Goal: Task Accomplishment & Management: Manage account settings

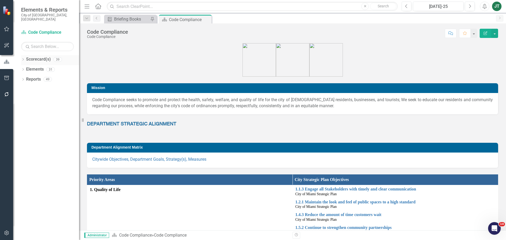
click at [23, 58] on icon at bounding box center [22, 59] width 1 height 2
click at [23, 73] on div "Dropdown Scorecard(s) 39 City of Miami Strategic Plan Dropdown City of Miami St…" at bounding box center [50, 70] width 58 height 30
click at [26, 78] on icon "Dropdown" at bounding box center [26, 79] width 4 height 3
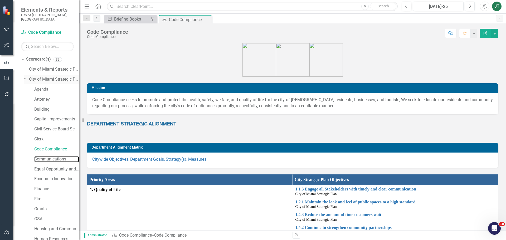
drag, startPoint x: 40, startPoint y: 154, endPoint x: 26, endPoint y: 79, distance: 76.6
click at [41, 156] on link "Communications" at bounding box center [56, 159] width 45 height 6
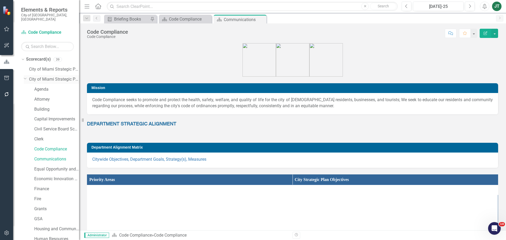
click at [25, 78] on icon at bounding box center [25, 78] width 3 height 1
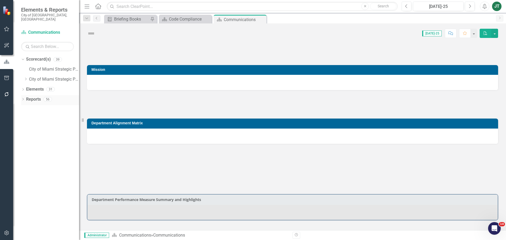
click at [32, 97] on link "Reports" at bounding box center [33, 100] width 15 height 6
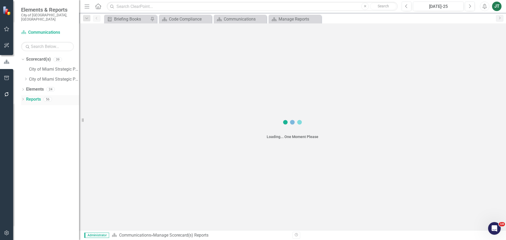
click at [33, 97] on link "Reports" at bounding box center [33, 100] width 15 height 6
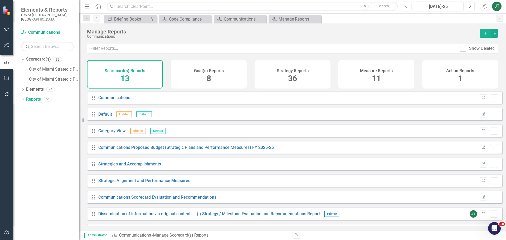
click at [382, 83] on div "Measure Reports 11" at bounding box center [377, 74] width 76 height 28
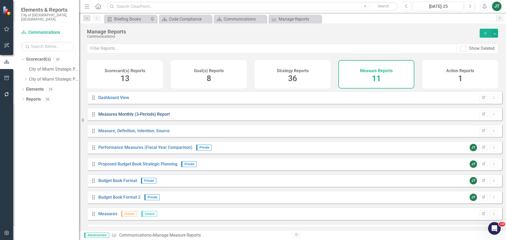
click at [118, 117] on link "Measures Monthly (3-Periods) Report" at bounding box center [133, 114] width 71 height 5
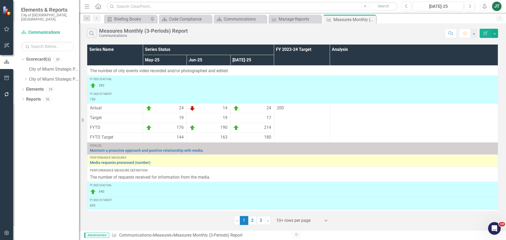
scroll to position [174, 0]
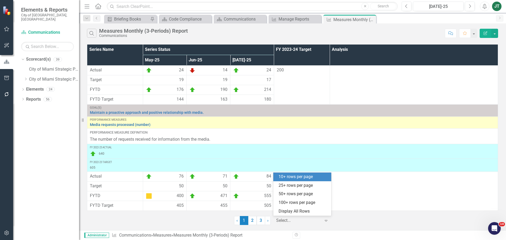
click at [296, 221] on div at bounding box center [298, 220] width 45 height 7
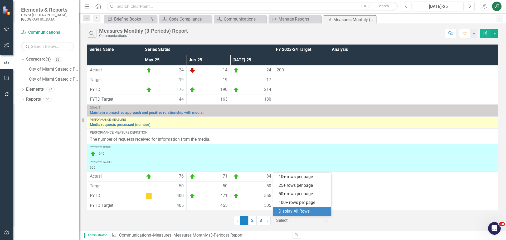
click at [302, 210] on div "Display All Rows" at bounding box center [304, 212] width 50 height 6
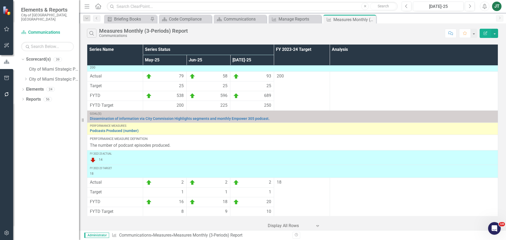
scroll to position [663, 0]
click at [24, 78] on icon "Dropdown" at bounding box center [26, 79] width 4 height 3
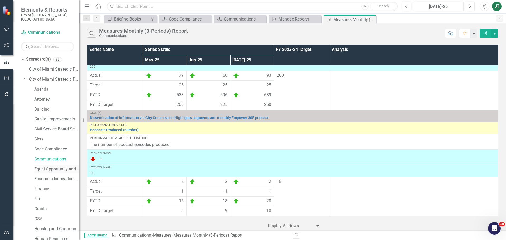
click at [46, 166] on link "Equal Opportunity and Diversity Programs" at bounding box center [56, 169] width 45 height 6
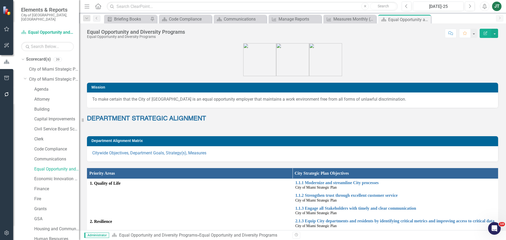
click at [25, 76] on icon "Dropdown" at bounding box center [25, 78] width 3 height 4
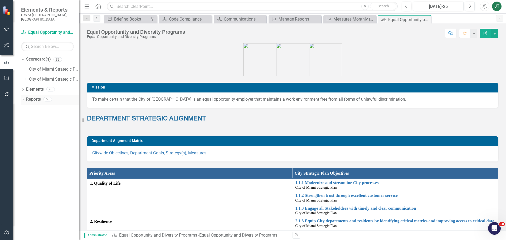
click at [33, 97] on link "Reports" at bounding box center [33, 100] width 15 height 6
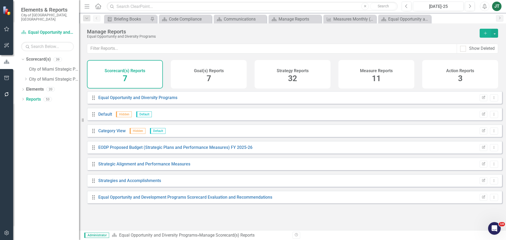
click at [392, 77] on div "Measure Reports 11" at bounding box center [377, 74] width 76 height 28
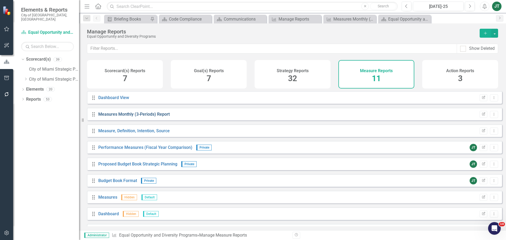
click at [103, 117] on link "Measures Monthly (3-Periods) Report" at bounding box center [133, 114] width 71 height 5
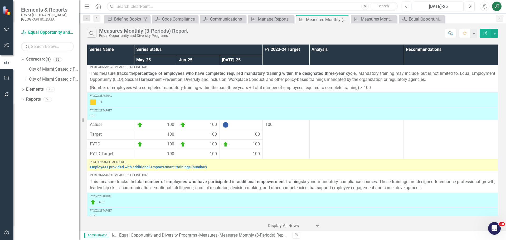
scroll to position [704, 0]
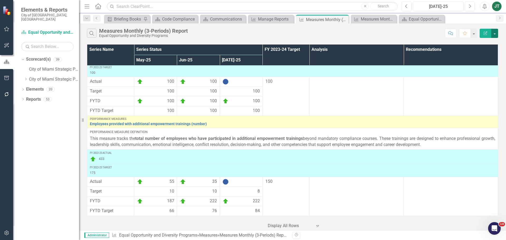
click at [496, 33] on button "button" at bounding box center [494, 33] width 7 height 9
click at [483, 53] on link "PDF Export to PDF" at bounding box center [477, 54] width 42 height 10
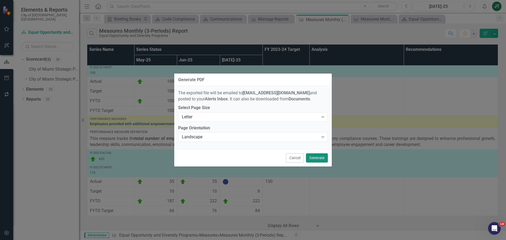
click at [318, 157] on button "Generate" at bounding box center [317, 157] width 22 height 9
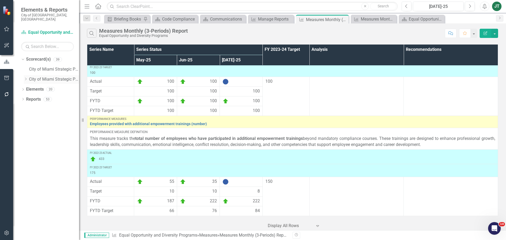
click at [24, 78] on icon "Dropdown" at bounding box center [26, 79] width 4 height 3
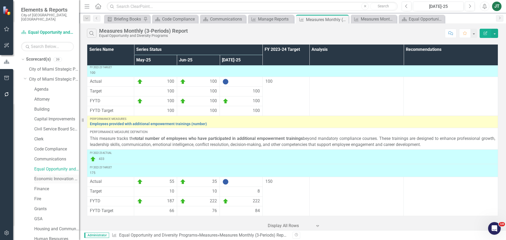
click at [50, 176] on link "Economic Innovation and Development" at bounding box center [56, 179] width 45 height 6
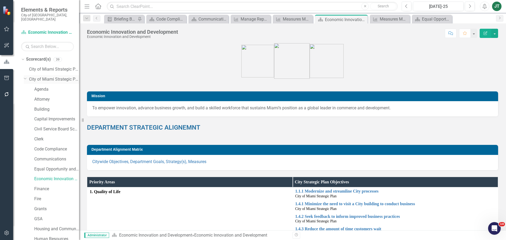
click at [26, 76] on icon "Dropdown" at bounding box center [25, 78] width 3 height 4
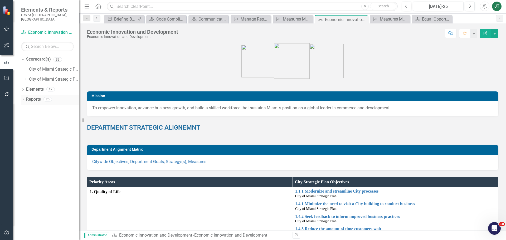
click at [30, 97] on link "Reports" at bounding box center [33, 100] width 15 height 6
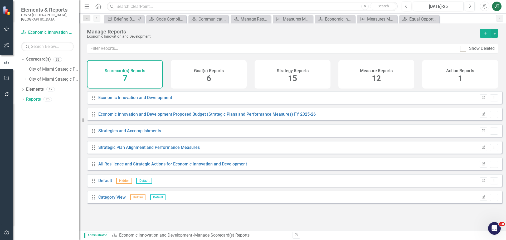
click at [355, 82] on div "Measure Reports 12" at bounding box center [377, 74] width 76 height 28
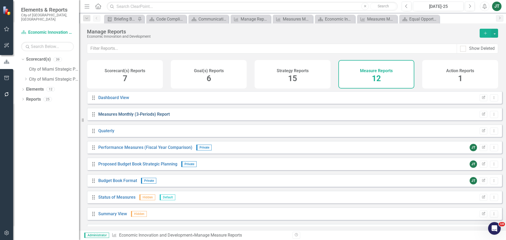
click at [124, 117] on link "Measures Monthly (3-Periods) Report" at bounding box center [133, 114] width 71 height 5
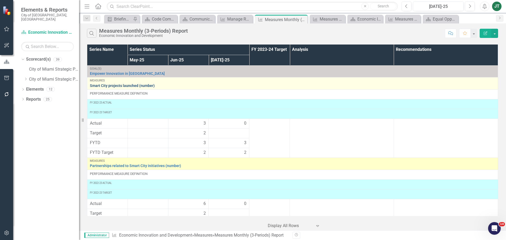
click at [114, 86] on link "Smart City projects launched (number)" at bounding box center [293, 86] width 406 height 4
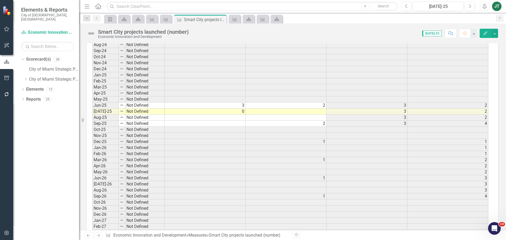
scroll to position [950, 0]
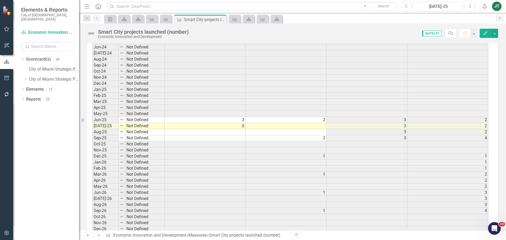
click at [484, 33] on icon "Edit" at bounding box center [485, 33] width 5 height 4
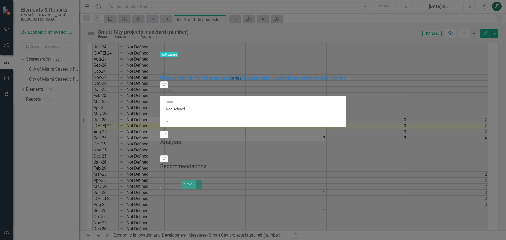
click at [229, 76] on link "Series" at bounding box center [235, 78] width 12 height 5
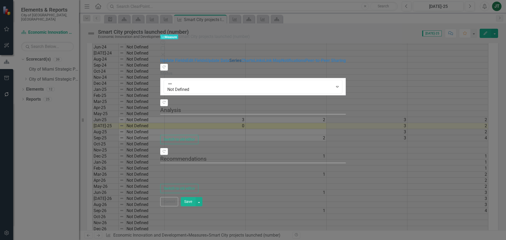
click at [229, 58] on link "Series" at bounding box center [235, 60] width 12 height 5
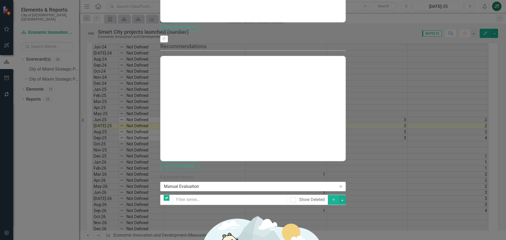
checkbox input "false"
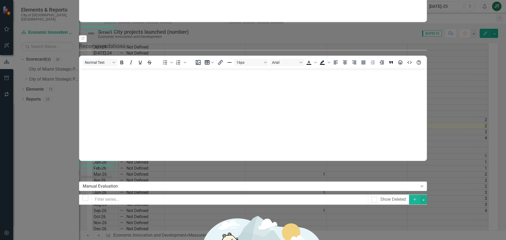
scroll to position [0, 0]
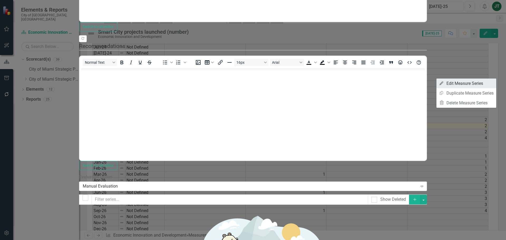
click at [467, 84] on link "Edit Edit Measure Series" at bounding box center [467, 84] width 60 height 10
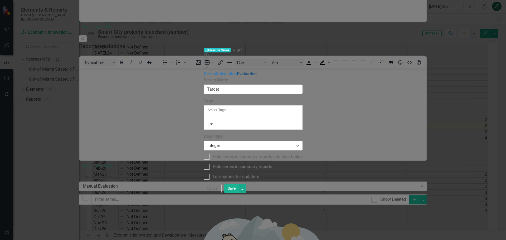
click at [237, 71] on link "Evaluation" at bounding box center [247, 73] width 20 height 5
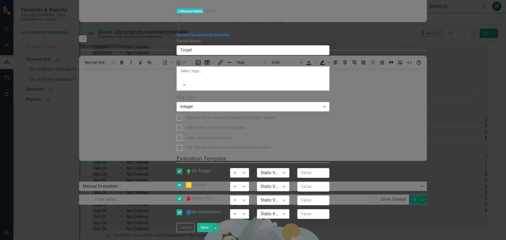
click at [180, 168] on input "On Target" at bounding box center [178, 169] width 3 height 3
checkbox input "false"
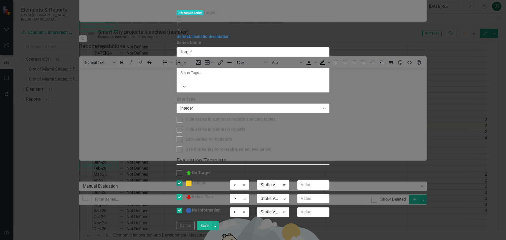
click at [182, 181] on div at bounding box center [180, 184] width 6 height 6
click at [180, 181] on input "Caution" at bounding box center [178, 182] width 3 height 3
checkbox input "false"
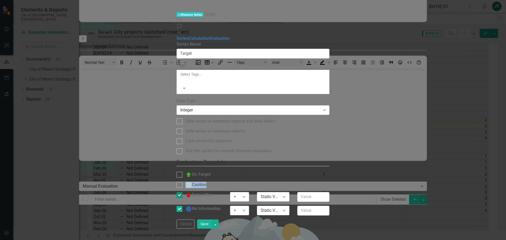
click at [195, 158] on fieldset "Evaluation Template You can define a default evaluation for this series by sele…" at bounding box center [253, 188] width 153 height 61
click at [180, 192] on input "Below Plan" at bounding box center [178, 193] width 3 height 3
checkbox input "false"
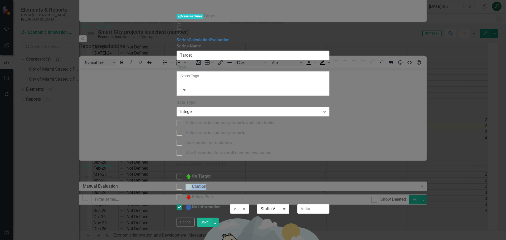
click at [182, 205] on div at bounding box center [180, 208] width 6 height 6
click at [180, 205] on input "No Information" at bounding box center [178, 206] width 3 height 3
checkbox input "false"
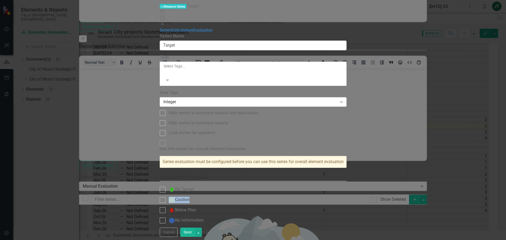
click at [195, 234] on button "Save" at bounding box center [187, 232] width 15 height 9
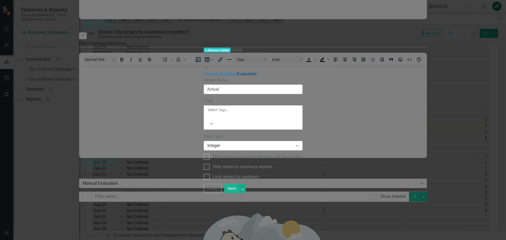
click at [237, 71] on link "Evaluation" at bounding box center [247, 73] width 20 height 5
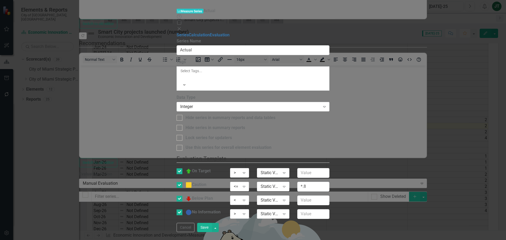
click at [240, 184] on div "<=" at bounding box center [237, 187] width 6 height 6
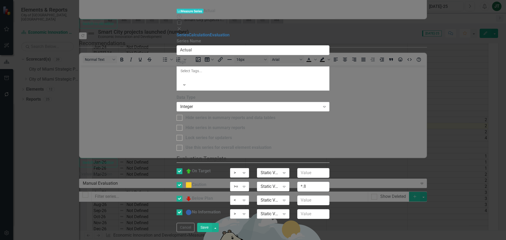
click at [240, 197] on div "<" at bounding box center [237, 200] width 6 height 6
click at [240, 211] on div ">" at bounding box center [237, 214] width 6 height 6
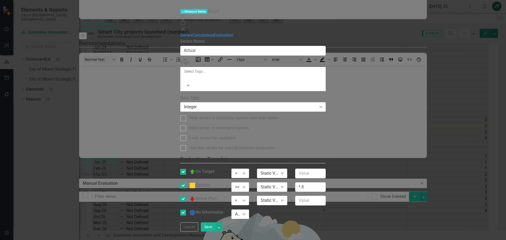
click at [287, 169] on div "Static Value Expand" at bounding box center [272, 173] width 30 height 9
click at [278, 170] on div "Static Value" at bounding box center [269, 173] width 17 height 6
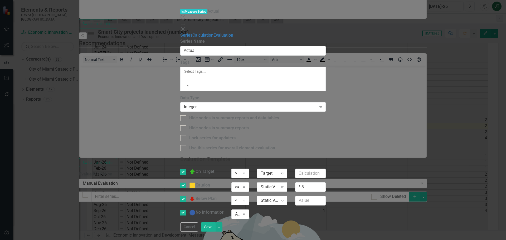
click at [278, 184] on div "Static Value" at bounding box center [269, 187] width 17 height 6
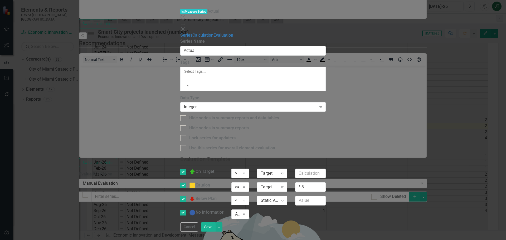
click at [278, 198] on div "Static Value" at bounding box center [269, 201] width 17 height 6
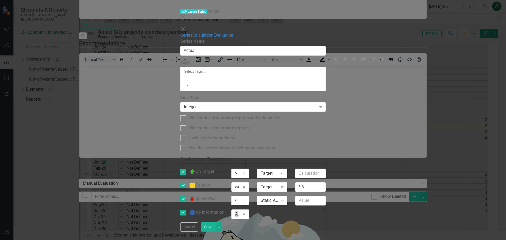
click at [330, 210] on div "No Information Any Expand" at bounding box center [252, 216] width 153 height 13
click at [278, 198] on div "Static Value" at bounding box center [269, 201] width 17 height 6
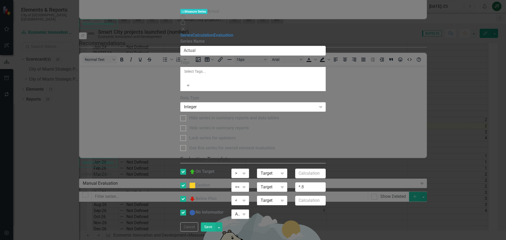
click at [216, 232] on button "Save" at bounding box center [208, 227] width 15 height 9
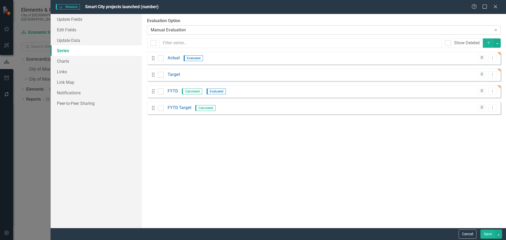
click at [182, 30] on div "Manual Evaluation" at bounding box center [321, 30] width 341 height 6
click at [484, 234] on button "Save" at bounding box center [488, 234] width 15 height 9
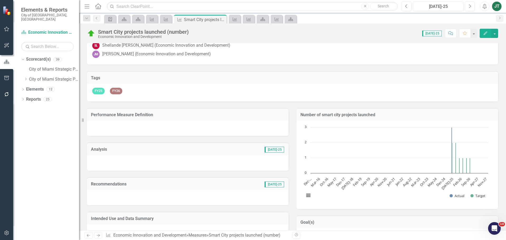
scroll to position [26, 0]
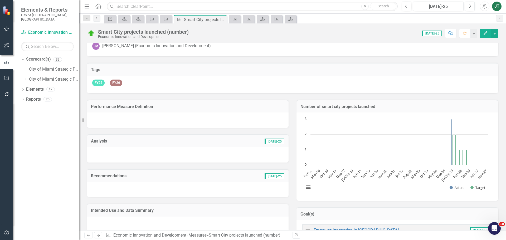
click at [99, 237] on icon at bounding box center [98, 235] width 3 height 3
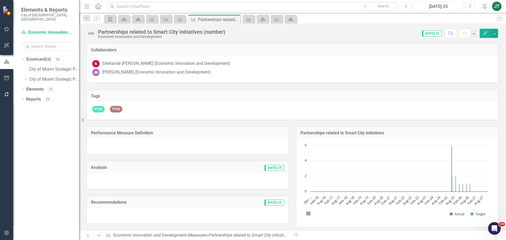
click at [489, 31] on button "Edit" at bounding box center [486, 33] width 12 height 9
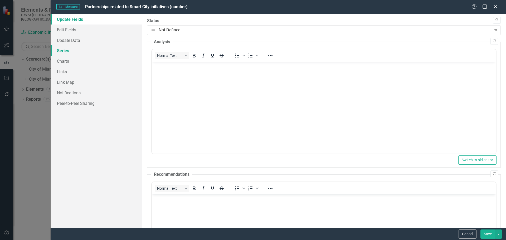
click at [65, 51] on link "Series" at bounding box center [96, 50] width 91 height 11
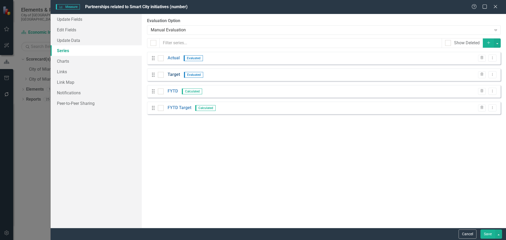
click at [177, 74] on link "Target" at bounding box center [174, 75] width 12 height 6
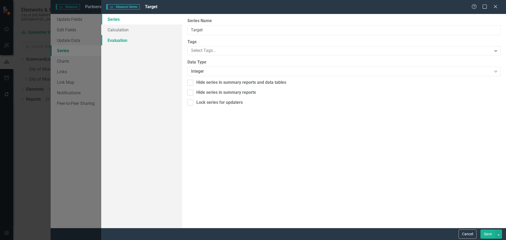
click at [122, 39] on link "Evaluation" at bounding box center [141, 40] width 81 height 11
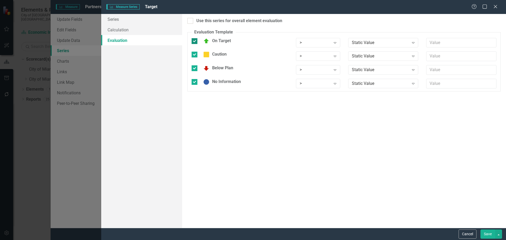
click at [194, 41] on input "On Target" at bounding box center [193, 39] width 3 height 3
checkbox input "false"
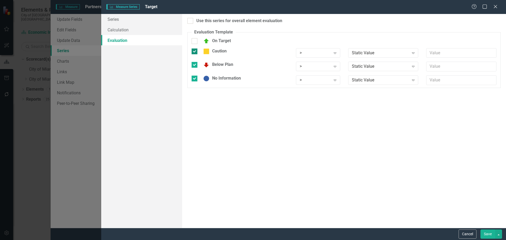
click at [195, 53] on div at bounding box center [195, 52] width 6 height 6
click at [195, 52] on input "Caution" at bounding box center [193, 50] width 3 height 3
checkbox input "false"
click at [194, 61] on input "Below Plan" at bounding box center [193, 60] width 3 height 3
checkbox input "false"
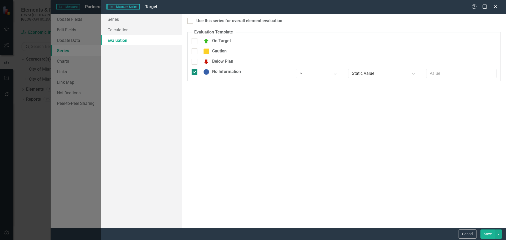
click at [194, 72] on input "No Information" at bounding box center [193, 70] width 3 height 3
checkbox input "false"
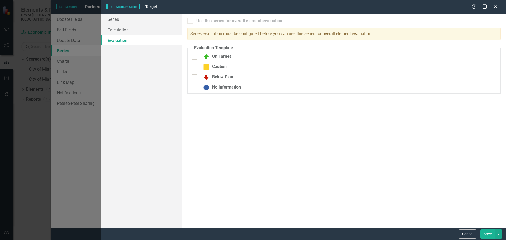
click at [486, 232] on button "Save" at bounding box center [488, 234] width 15 height 9
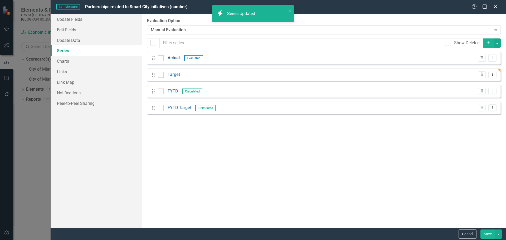
click at [176, 57] on link "Actual" at bounding box center [174, 58] width 12 height 6
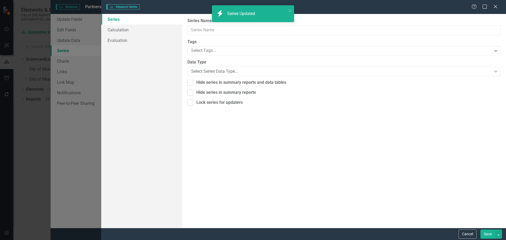
type input "Actual"
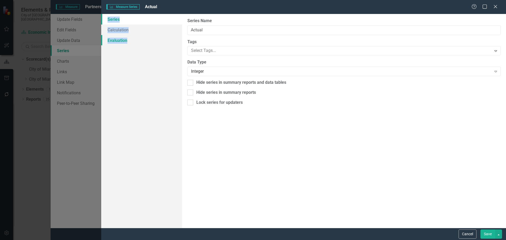
click at [124, 39] on link "Evaluation" at bounding box center [141, 40] width 81 height 11
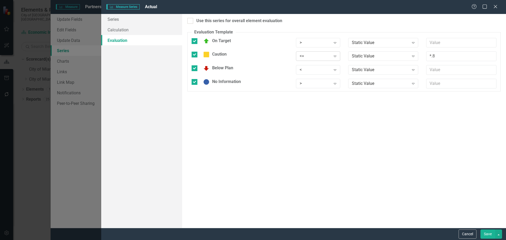
click at [323, 56] on div "<=" at bounding box center [315, 56] width 31 height 6
click at [309, 74] on div ">=" at bounding box center [319, 74] width 36 height 6
click at [307, 67] on div "<" at bounding box center [315, 70] width 31 height 6
click at [305, 96] on div "<" at bounding box center [319, 97] width 36 height 6
click at [305, 84] on div ">" at bounding box center [315, 84] width 31 height 6
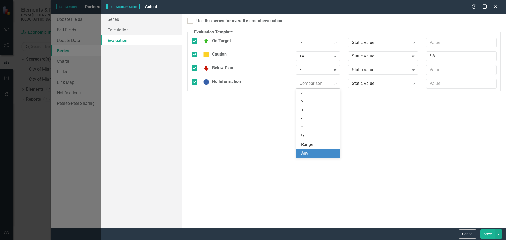
click at [307, 152] on div "Any" at bounding box center [319, 154] width 36 height 6
click at [379, 41] on div "Static Value" at bounding box center [380, 43] width 57 height 6
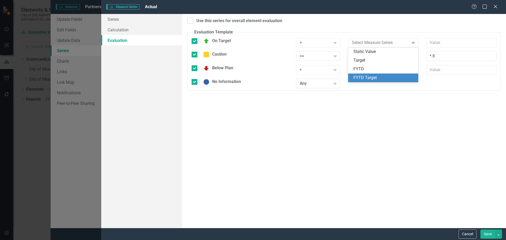
click at [375, 78] on div "FYTD Target" at bounding box center [385, 78] width 62 height 6
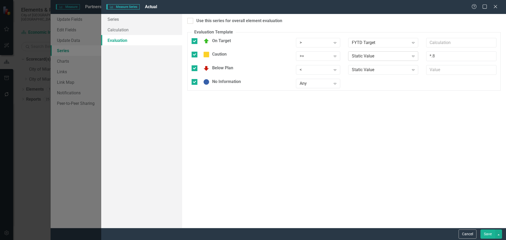
click at [367, 55] on div "Static Value" at bounding box center [380, 56] width 57 height 6
click at [372, 91] on div "FYTD Target" at bounding box center [385, 92] width 62 height 6
click at [364, 68] on div "Static Value" at bounding box center [380, 70] width 57 height 6
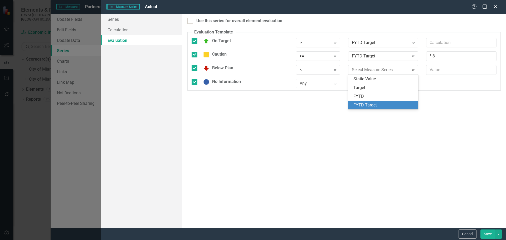
click at [372, 102] on div "FYTD Target" at bounding box center [385, 105] width 62 height 6
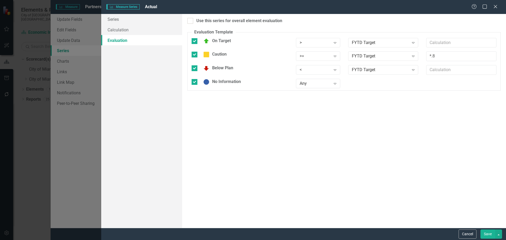
click at [488, 233] on button "Save" at bounding box center [488, 234] width 15 height 9
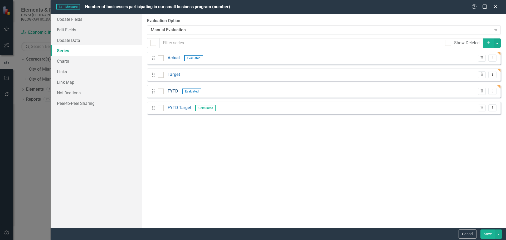
click at [172, 90] on link "FYTD" at bounding box center [173, 91] width 10 height 6
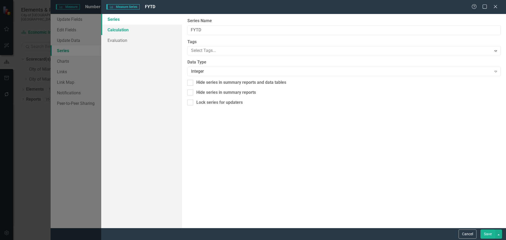
click at [117, 26] on link "Calculation" at bounding box center [141, 30] width 81 height 11
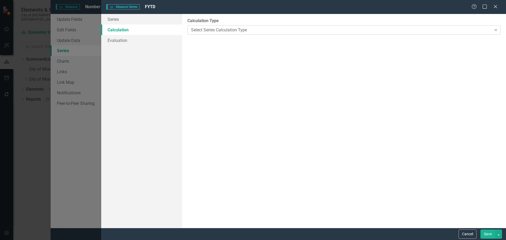
click at [227, 29] on div "Select Series Calculation Type" at bounding box center [341, 30] width 300 height 6
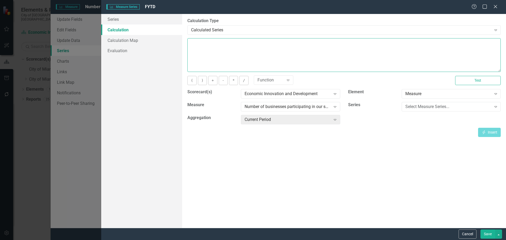
click at [206, 53] on textarea at bounding box center [344, 55] width 314 height 34
click at [415, 107] on div "Select Measure Series..." at bounding box center [449, 107] width 86 height 6
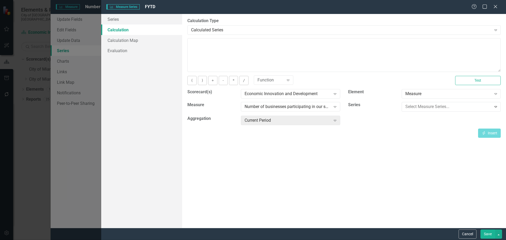
click at [274, 116] on div "Current Period Expand" at bounding box center [290, 119] width 99 height 9
click at [483, 232] on button "Save" at bounding box center [488, 234] width 15 height 9
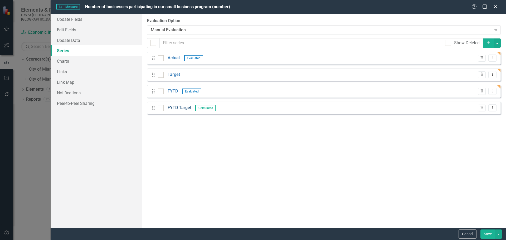
click at [177, 110] on link "FYTD Target" at bounding box center [180, 108] width 24 height 6
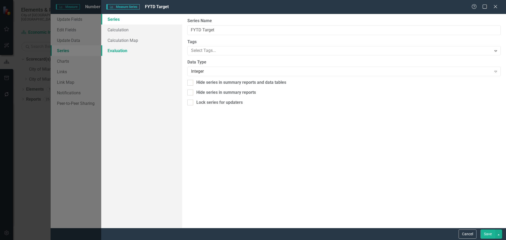
click at [124, 49] on link "Evaluation" at bounding box center [141, 50] width 81 height 11
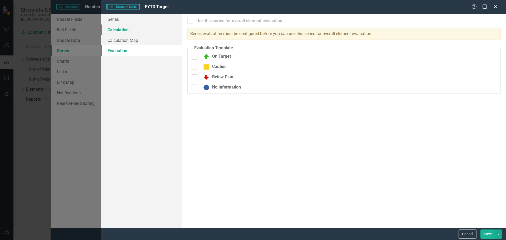
click at [122, 31] on link "Calculation" at bounding box center [141, 30] width 81 height 11
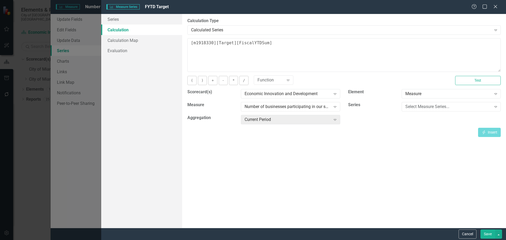
click at [493, 230] on button "Save" at bounding box center [488, 234] width 15 height 9
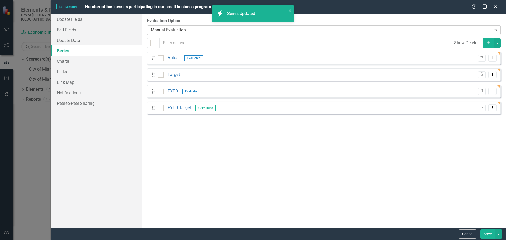
click at [171, 29] on div "Manual Evaluation" at bounding box center [321, 30] width 341 height 6
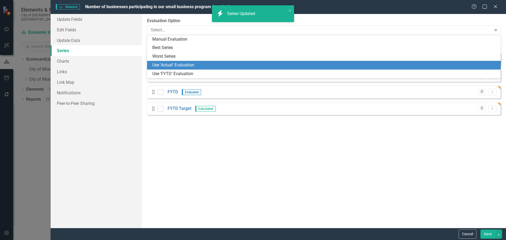
click at [169, 72] on div "Use 'FYTD' Evaluation" at bounding box center [324, 74] width 345 height 6
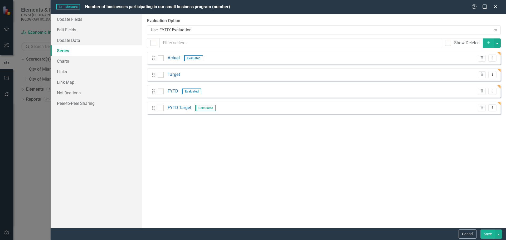
click at [488, 237] on button "Save" at bounding box center [488, 234] width 15 height 9
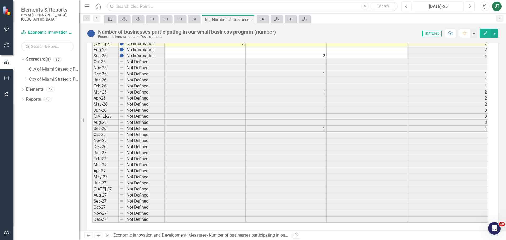
scroll to position [1029, 0]
click at [483, 34] on icon "Edit" at bounding box center [485, 33] width 5 height 4
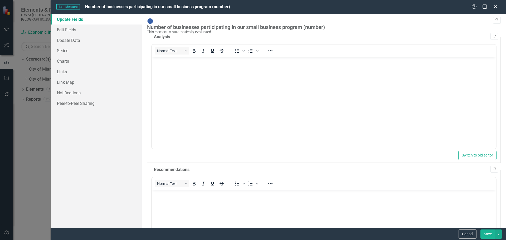
scroll to position [0, 0]
click at [72, 51] on link "Series" at bounding box center [96, 50] width 91 height 11
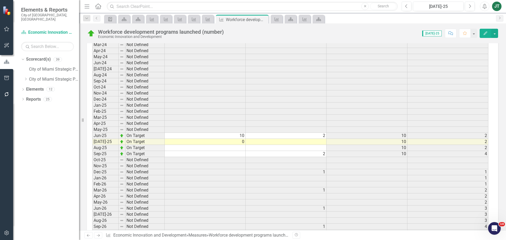
scroll to position [924, 0]
click at [100, 235] on icon "Next" at bounding box center [98, 235] width 4 height 3
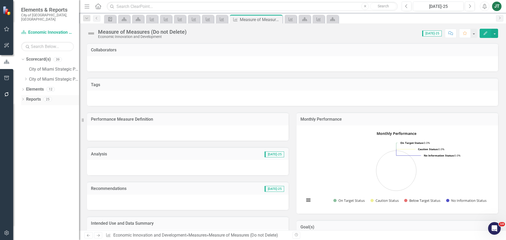
click at [33, 97] on link "Reports" at bounding box center [33, 100] width 15 height 6
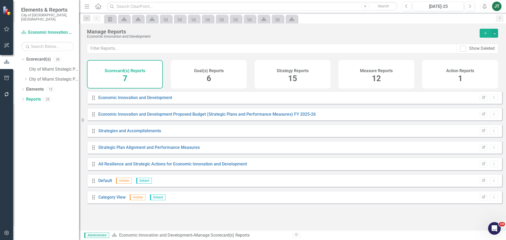
click at [386, 77] on div "Measure Reports 12" at bounding box center [377, 74] width 76 height 28
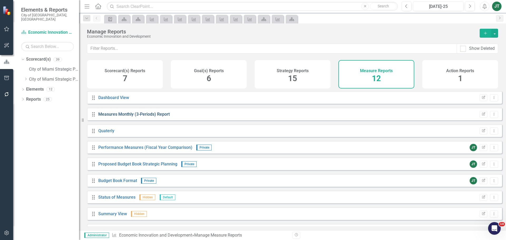
click at [145, 117] on link "Measures Monthly (3-Periods) Report" at bounding box center [133, 114] width 71 height 5
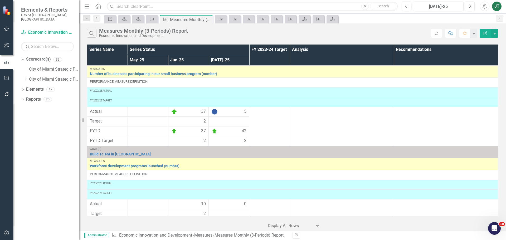
scroll to position [207, 0]
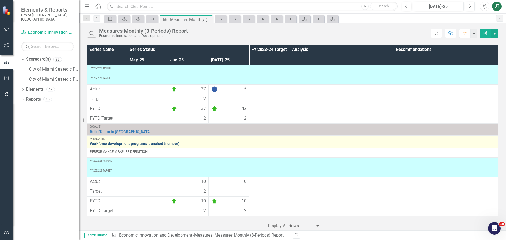
click at [144, 144] on link "Workforce development programs launched (number)" at bounding box center [293, 144] width 406 height 4
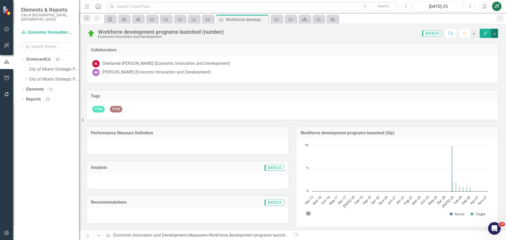
click at [495, 31] on button "button" at bounding box center [494, 33] width 7 height 9
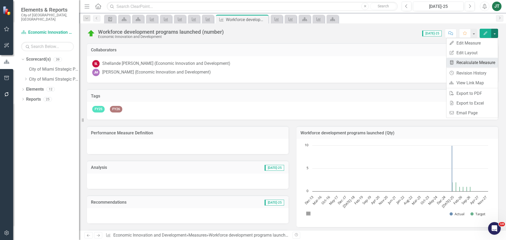
click at [473, 61] on link "Recalculate Measure Recalculate Measure" at bounding box center [472, 63] width 51 height 10
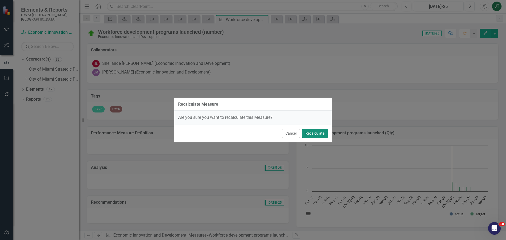
click at [315, 133] on button "Recalculate" at bounding box center [315, 133] width 26 height 9
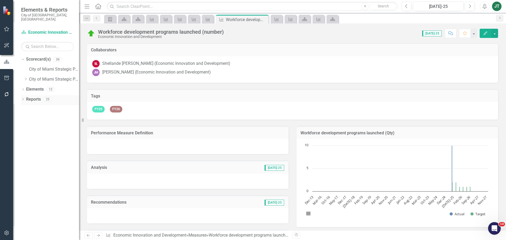
click at [33, 97] on link "Reports" at bounding box center [33, 100] width 15 height 6
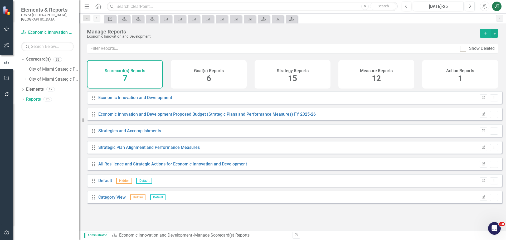
click at [368, 71] on h4 "Measure Reports" at bounding box center [376, 71] width 33 height 5
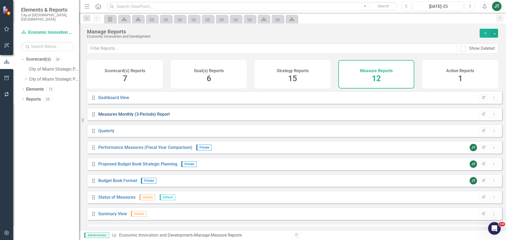
click at [139, 117] on link "Measures Monthly (3-Periods) Report" at bounding box center [133, 114] width 71 height 5
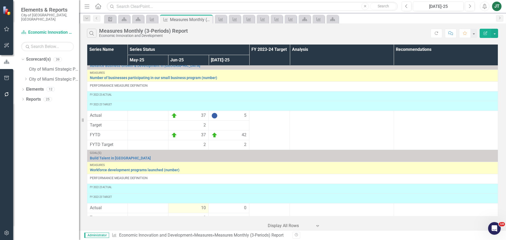
scroll to position [207, 0]
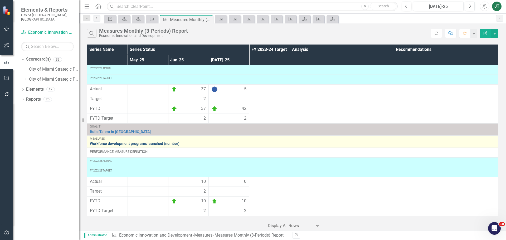
click at [114, 143] on link "Workforce development programs launched (number)" at bounding box center [293, 144] width 406 height 4
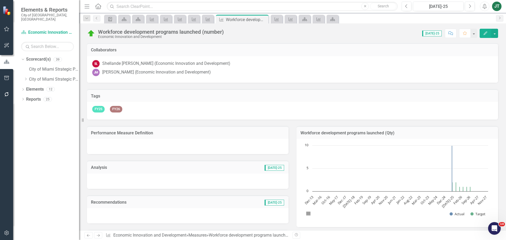
click at [483, 31] on button "Edit" at bounding box center [486, 33] width 12 height 9
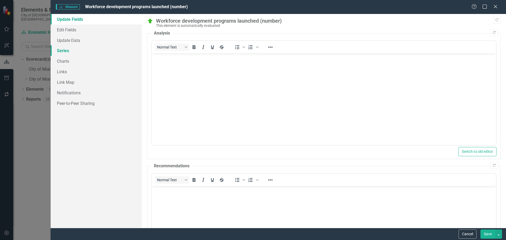
click at [64, 52] on link "Series" at bounding box center [96, 50] width 91 height 11
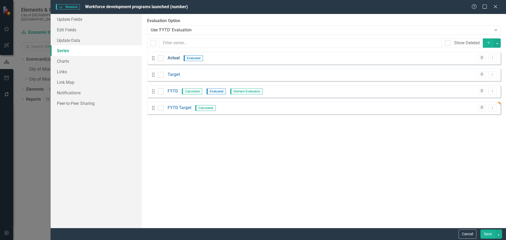
click at [171, 57] on link "Actual" at bounding box center [174, 58] width 12 height 6
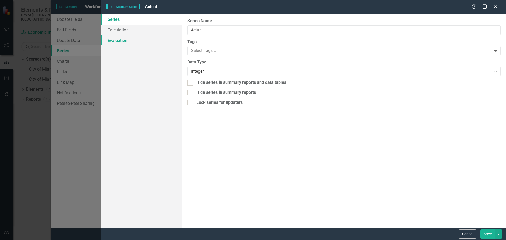
click at [115, 40] on link "Evaluation" at bounding box center [141, 40] width 81 height 11
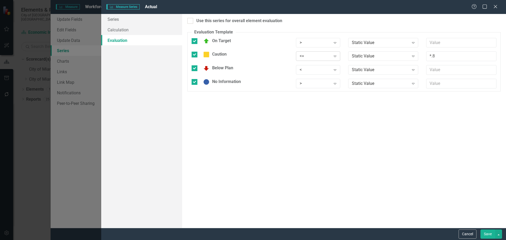
click at [310, 56] on div "<=" at bounding box center [315, 56] width 31 height 6
click at [306, 75] on div ">=" at bounding box center [319, 74] width 36 height 6
click at [306, 71] on div "<" at bounding box center [315, 70] width 31 height 6
click at [307, 84] on div ">" at bounding box center [315, 84] width 31 height 6
click at [306, 151] on div "Any" at bounding box center [319, 154] width 36 height 6
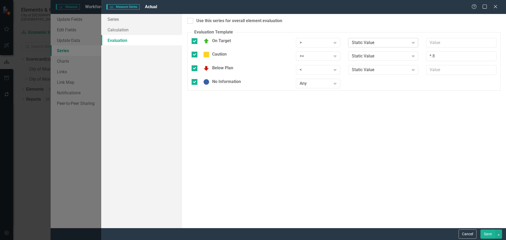
click at [370, 39] on div "Static Value Expand" at bounding box center [383, 42] width 70 height 9
click at [362, 62] on div "Target" at bounding box center [385, 60] width 62 height 6
click at [362, 54] on div "Static Value" at bounding box center [380, 56] width 57 height 6
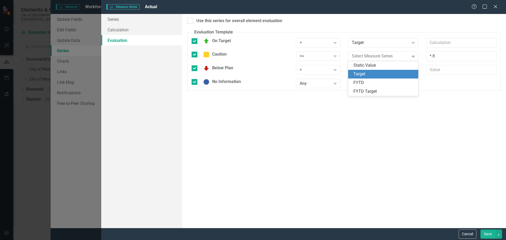
click at [360, 74] on div "Target" at bounding box center [385, 74] width 62 height 6
click at [358, 70] on div "Static Value" at bounding box center [380, 70] width 57 height 6
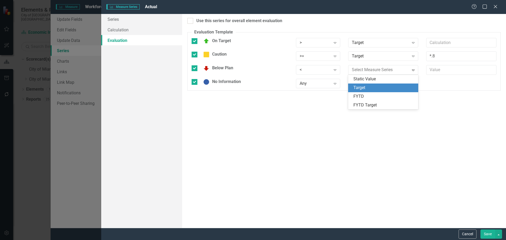
click at [357, 85] on div "Target" at bounding box center [385, 88] width 62 height 6
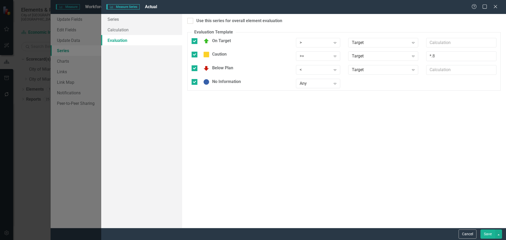
click at [484, 233] on button "Save" at bounding box center [488, 234] width 15 height 9
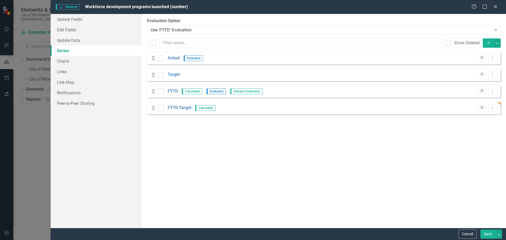
click at [490, 234] on button "Save" at bounding box center [488, 234] width 15 height 9
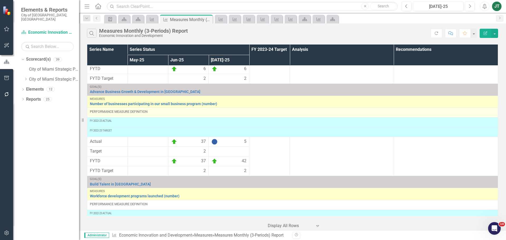
scroll to position [154, 0]
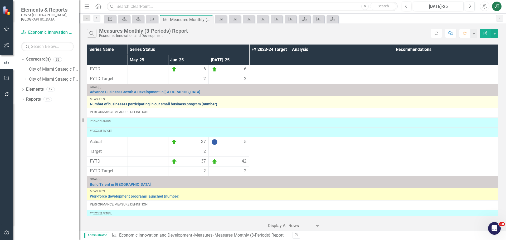
click at [119, 105] on link "Number of businesses participating in our small business program (number)" at bounding box center [293, 104] width 406 height 4
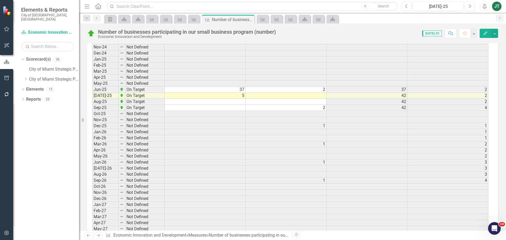
scroll to position [924, 0]
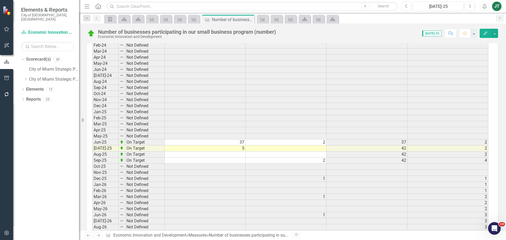
click at [321, 146] on td at bounding box center [286, 149] width 81 height 6
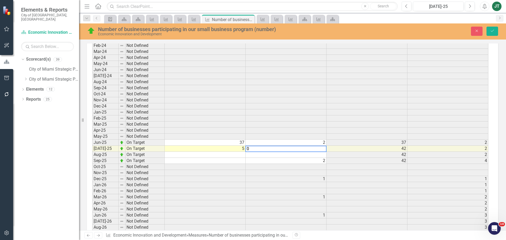
type textarea "0"
click at [319, 152] on td at bounding box center [286, 155] width 81 height 6
click at [324, 140] on td "2" at bounding box center [286, 143] width 81 height 6
click at [325, 140] on td "2" at bounding box center [286, 143] width 81 height 6
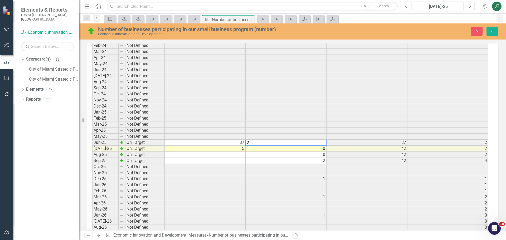
click at [300, 140] on textarea "2" at bounding box center [285, 143] width 81 height 6
drag, startPoint x: 308, startPoint y: 139, endPoint x: 230, endPoint y: 138, distance: 77.3
click at [325, 146] on td "0" at bounding box center [286, 149] width 81 height 6
click at [324, 152] on td "0" at bounding box center [286, 155] width 81 height 6
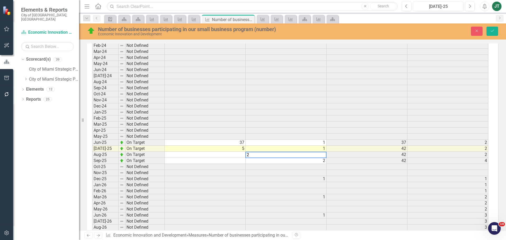
click at [323, 158] on td "2" at bounding box center [286, 161] width 81 height 6
type textarea "1"
click at [491, 32] on icon "Save" at bounding box center [492, 31] width 5 height 4
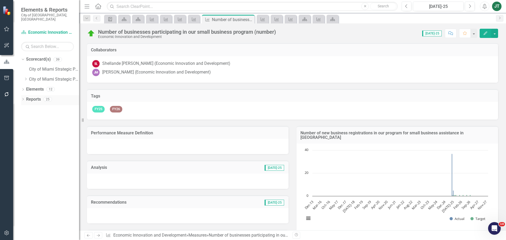
click at [29, 97] on link "Reports" at bounding box center [33, 100] width 15 height 6
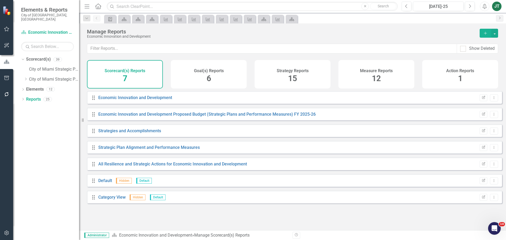
click at [409, 71] on div "Measure Reports 12" at bounding box center [377, 74] width 76 height 28
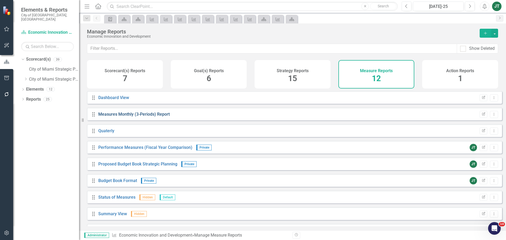
click at [149, 117] on link "Measures Monthly (3-Periods) Report" at bounding box center [133, 114] width 71 height 5
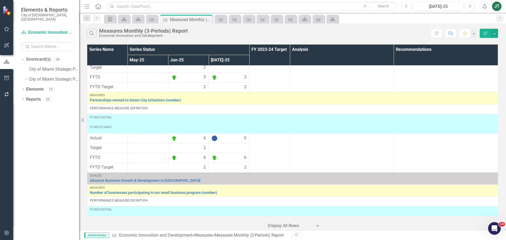
scroll to position [49, 0]
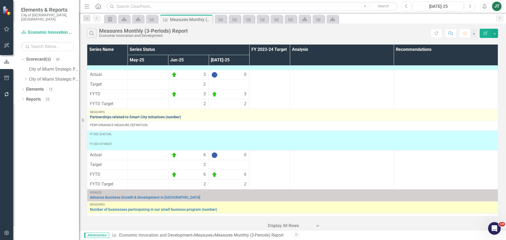
click at [135, 118] on link "Partnerships related to Smart City initiatives (number)" at bounding box center [293, 117] width 406 height 4
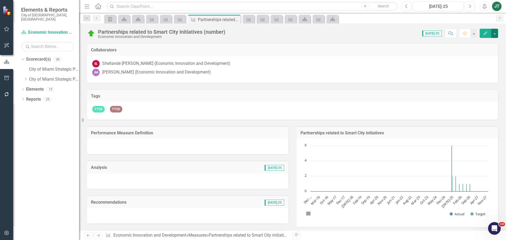
click at [496, 33] on button "button" at bounding box center [494, 33] width 7 height 9
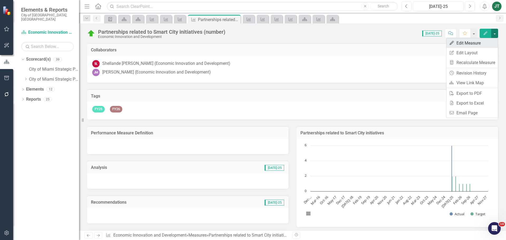
click at [474, 44] on link "Edit Edit Measure" at bounding box center [472, 43] width 51 height 10
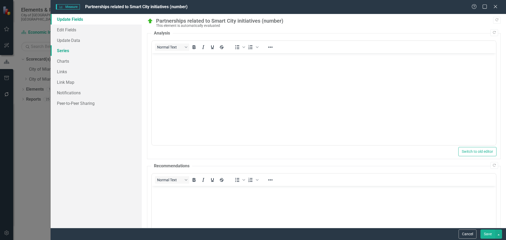
click at [69, 54] on link "Series" at bounding box center [96, 50] width 91 height 11
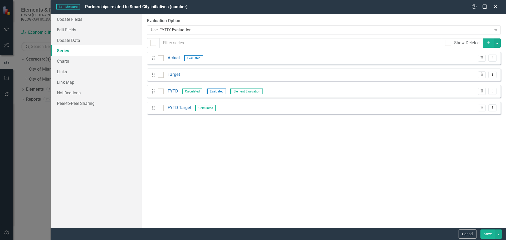
drag, startPoint x: 173, startPoint y: 74, endPoint x: 323, endPoint y: 85, distance: 150.4
click at [316, 80] on div "Drag Target Trash Dropdown Menu" at bounding box center [324, 75] width 354 height 13
click at [468, 236] on button "Cancel" at bounding box center [468, 234] width 18 height 9
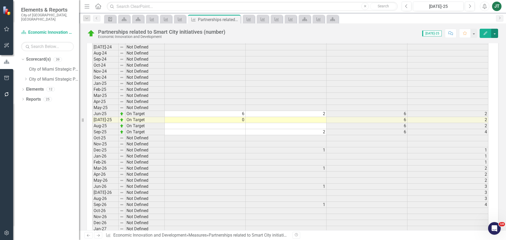
scroll to position [949, 0]
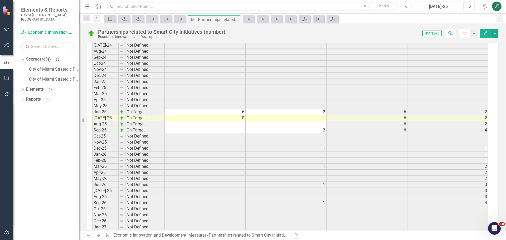
click at [324, 114] on td "2" at bounding box center [286, 112] width 81 height 6
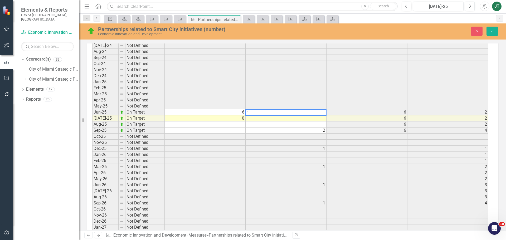
type textarea "1"
click at [325, 117] on td at bounding box center [286, 118] width 81 height 6
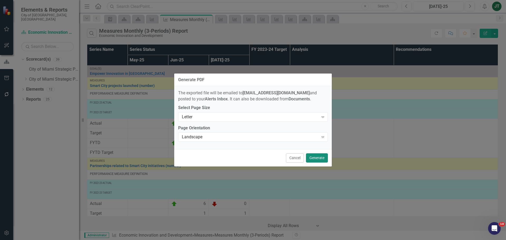
click at [318, 157] on button "Generate" at bounding box center [317, 157] width 22 height 9
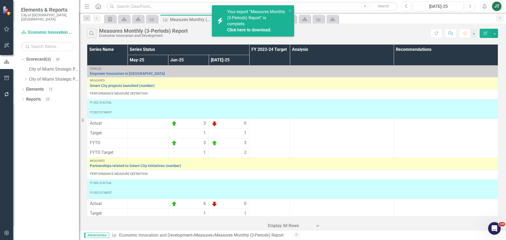
click at [257, 27] on div "Click here to download." at bounding box center [256, 30] width 58 height 6
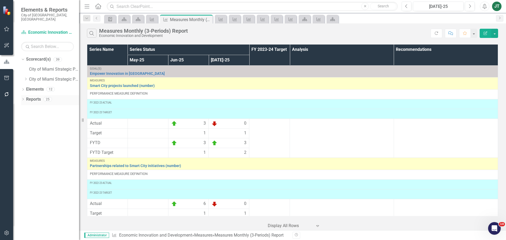
click at [32, 97] on link "Reports" at bounding box center [33, 100] width 15 height 6
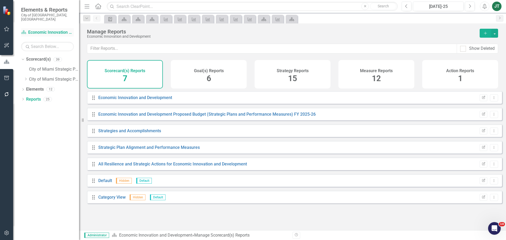
click at [36, 30] on link "Scorecard(s) Economic Innovation and Development" at bounding box center [47, 33] width 53 height 6
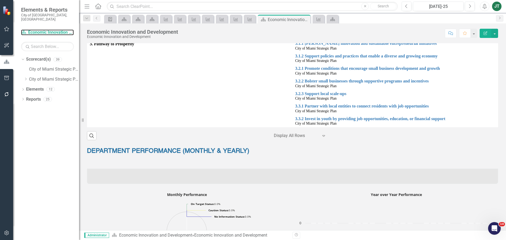
scroll to position [237, 0]
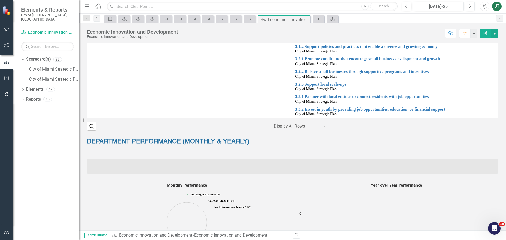
click at [120, 170] on div at bounding box center [292, 166] width 411 height 15
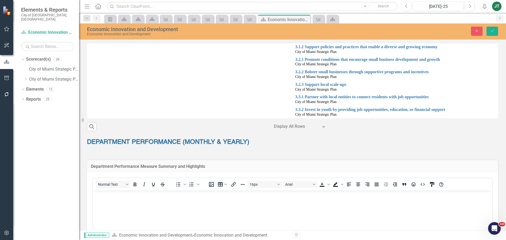
scroll to position [0, 0]
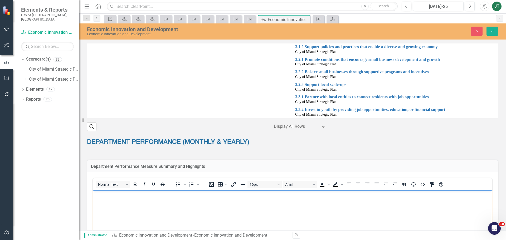
click at [104, 203] on body "Rich Text Area. Press ALT-0 for help." at bounding box center [293, 230] width 400 height 79
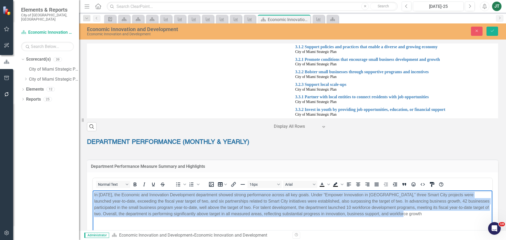
drag, startPoint x: 408, startPoint y: 215, endPoint x: 74, endPoint y: 179, distance: 336.5
click at [93, 191] on html "In [DATE], the Economic and Innovation Development department showed strong per…" at bounding box center [293, 230] width 400 height 79
click at [377, 184] on icon "Justify" at bounding box center [377, 185] width 4 height 4
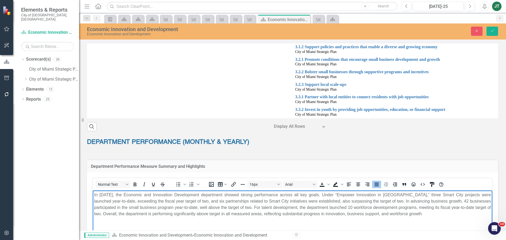
click at [405, 218] on body "In [DATE], the Economic and Innovation Development department showed strong per…" at bounding box center [293, 230] width 400 height 79
click at [492, 31] on icon "Save" at bounding box center [492, 31] width 5 height 4
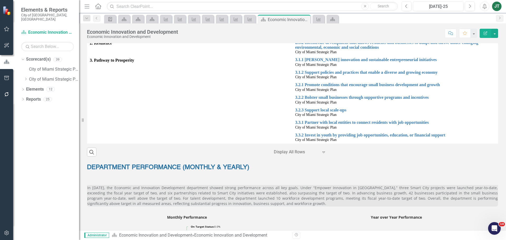
scroll to position [237, 0]
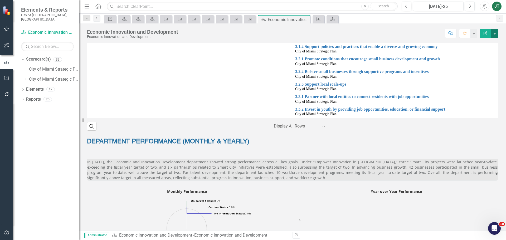
click at [497, 31] on button "button" at bounding box center [494, 33] width 7 height 9
click at [483, 54] on link "Edit Report Edit Layout" at bounding box center [476, 53] width 45 height 10
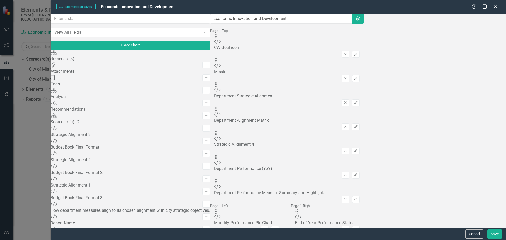
click at [358, 197] on icon "button" at bounding box center [355, 198] width 3 height 3
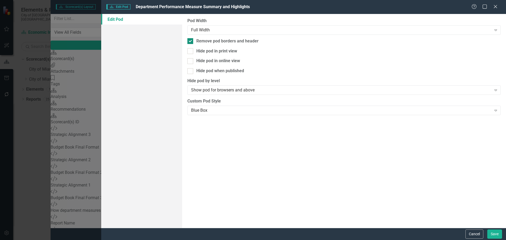
click at [200, 42] on div "Remove pod borders and header" at bounding box center [227, 41] width 62 height 6
click at [191, 42] on input "Remove pod borders and header" at bounding box center [188, 39] width 3 height 3
checkbox input "false"
click at [494, 232] on button "Save" at bounding box center [495, 234] width 15 height 9
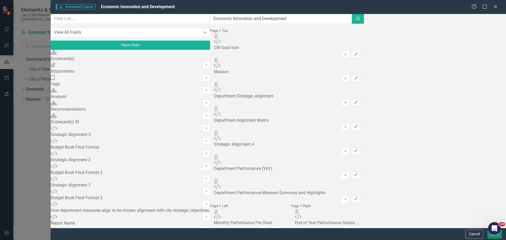
click at [494, 238] on button "Save" at bounding box center [495, 234] width 15 height 9
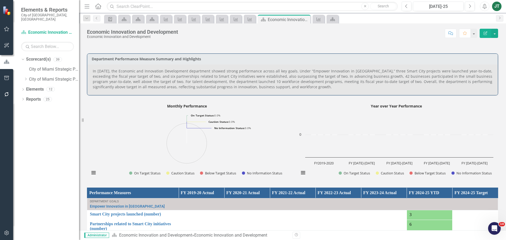
scroll to position [343, 0]
click at [302, 91] on div "In [DATE], the Economic and Innovation Development department showed strong per…" at bounding box center [292, 80] width 411 height 31
drag, startPoint x: 283, startPoint y: 87, endPoint x: 188, endPoint y: 87, distance: 94.9
click at [187, 86] on p "In [DATE], the Economic and Innovation Development department showed strong per…" at bounding box center [293, 79] width 400 height 21
click at [227, 88] on p "In [DATE], the Economic and Innovation Development department showed strong per…" at bounding box center [293, 79] width 400 height 21
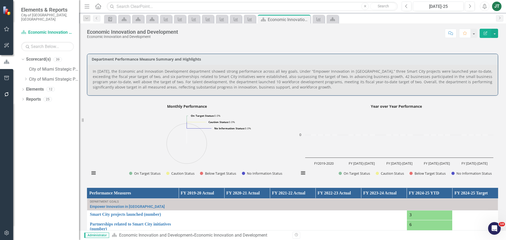
click at [257, 85] on p "In [DATE], the Economic and Innovation Development department showed strong per…" at bounding box center [293, 79] width 400 height 21
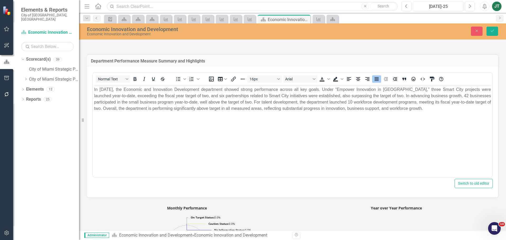
scroll to position [0, 0]
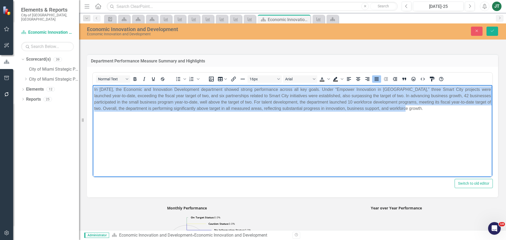
drag, startPoint x: 426, startPoint y: 109, endPoint x: 80, endPoint y: 79, distance: 347.8
click at [93, 85] on html "In [DATE], the Economic and Innovation Development department showed strong per…" at bounding box center [293, 124] width 400 height 79
copy p "In [DATE], the Economic and Innovation Development department showed strong per…"
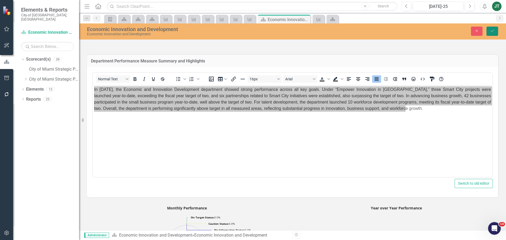
click at [491, 33] on icon "Save" at bounding box center [492, 31] width 5 height 4
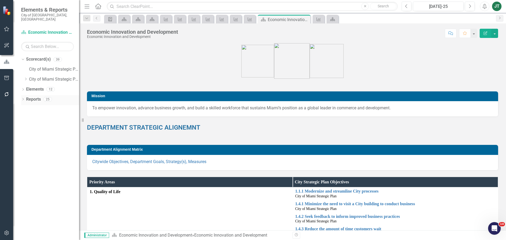
click at [35, 97] on link "Reports" at bounding box center [33, 100] width 15 height 6
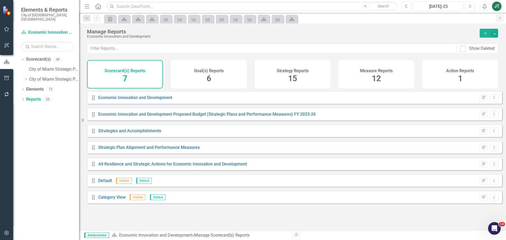
click at [374, 75] on span "12" at bounding box center [376, 78] width 9 height 9
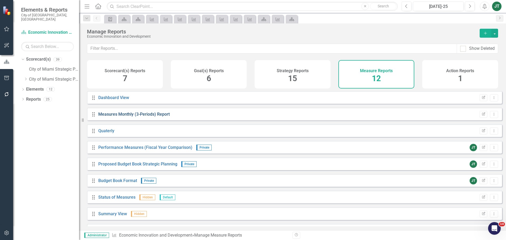
click at [124, 117] on link "Measures Monthly (3-Periods) Report" at bounding box center [133, 114] width 71 height 5
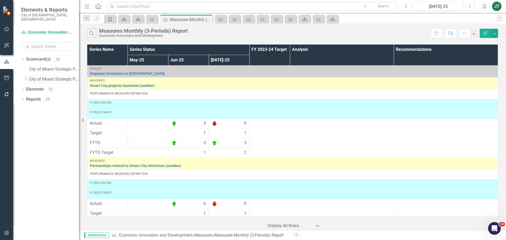
click at [25, 77] on div "Dropdown" at bounding box center [26, 79] width 4 height 4
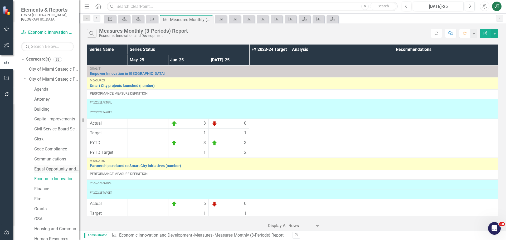
click at [43, 166] on link "Equal Opportunity and Diversity Programs" at bounding box center [56, 169] width 45 height 6
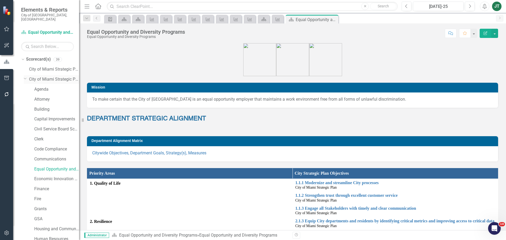
click at [24, 76] on icon "Dropdown" at bounding box center [25, 78] width 3 height 4
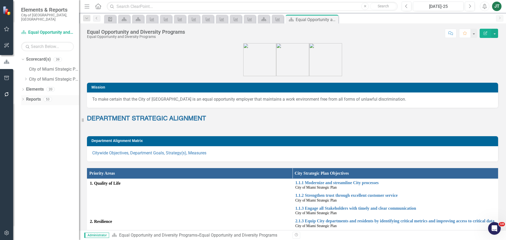
click at [24, 98] on icon "Dropdown" at bounding box center [23, 99] width 4 height 3
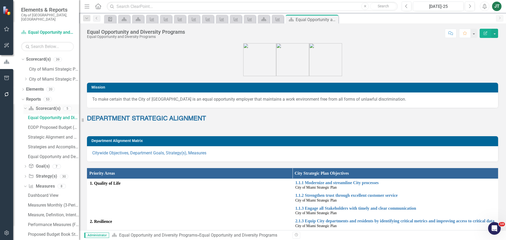
click at [25, 107] on icon "Dropdown" at bounding box center [24, 109] width 3 height 4
click at [26, 136] on div "Dropdown Measure Measures 8" at bounding box center [51, 139] width 56 height 10
click at [26, 136] on icon "Dropdown" at bounding box center [24, 138] width 3 height 4
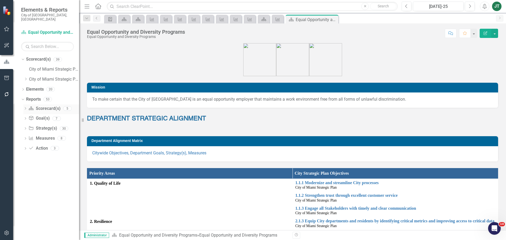
click at [25, 107] on div "Dropdown" at bounding box center [25, 109] width 4 height 4
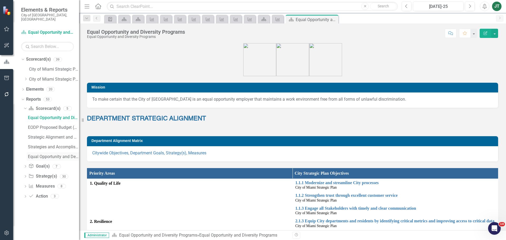
click at [43, 155] on div "Equal Opportunity and Development Programs Scorecard Evaluation and Recommendat…" at bounding box center [53, 157] width 51 height 5
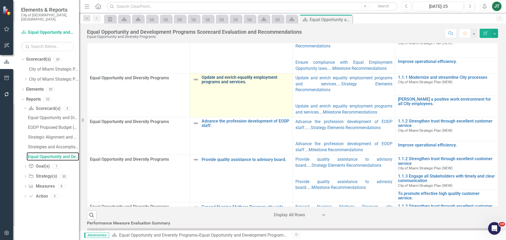
scroll to position [103, 0]
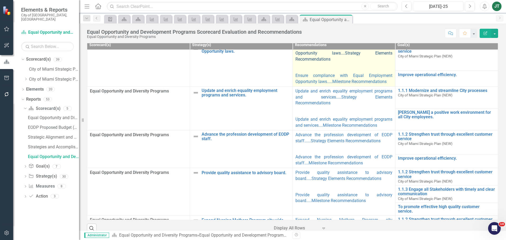
click at [329, 62] on link "Ensure compliance with Equal Employment Opportunity laws....Strategy Elements R…" at bounding box center [344, 53] width 97 height 17
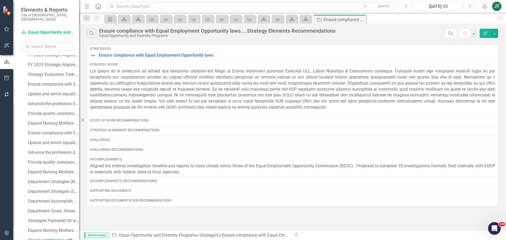
scroll to position [93, 0]
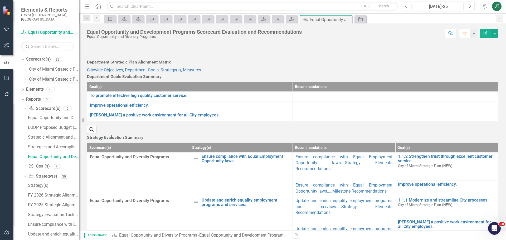
click at [26, 78] on icon "Dropdown" at bounding box center [26, 79] width 4 height 3
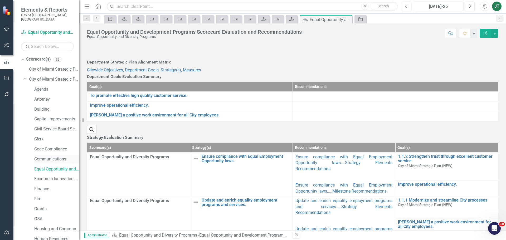
click at [47, 156] on link "Communications" at bounding box center [56, 159] width 45 height 6
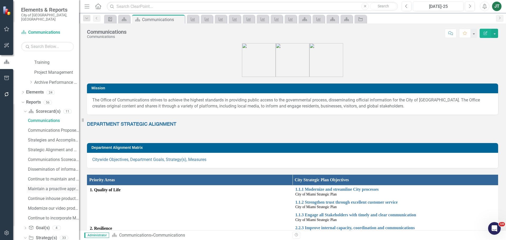
scroll to position [385, 0]
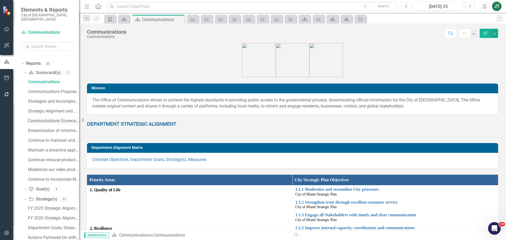
click at [44, 119] on div "Communications Scorecard Evaluation and Recommendations" at bounding box center [53, 121] width 51 height 5
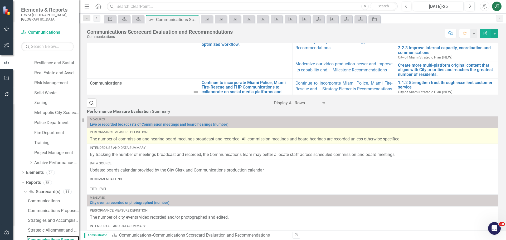
scroll to position [264, 0]
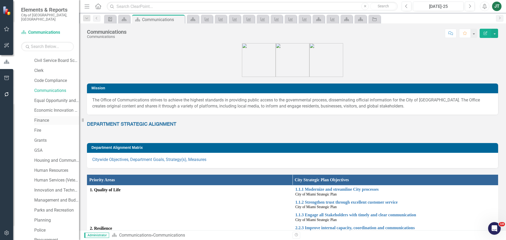
scroll to position [42, 0]
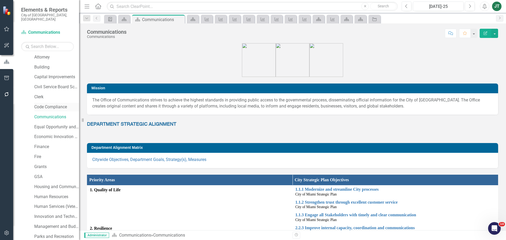
click at [43, 104] on link "Code Compliance" at bounding box center [56, 107] width 45 height 6
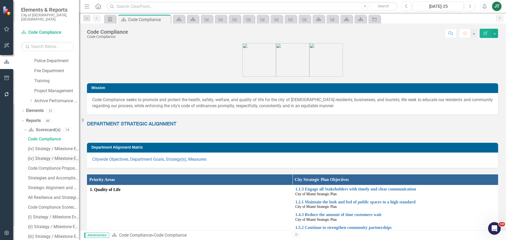
scroll to position [332, 0]
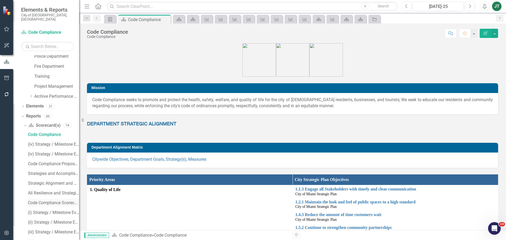
click at [56, 201] on div "Code Compliance Scorecard Evaluation and Recommendations" at bounding box center [53, 203] width 51 height 5
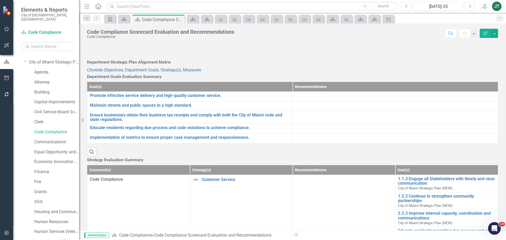
scroll to position [26, 0]
click at [41, 110] on link "Clerk" at bounding box center [56, 113] width 45 height 6
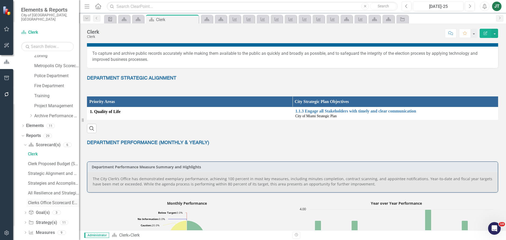
scroll to position [325, 0]
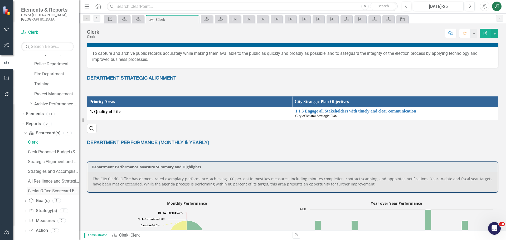
click at [38, 189] on div "Clerks Office Scorecard Evaluation and Recommendations" at bounding box center [53, 191] width 51 height 5
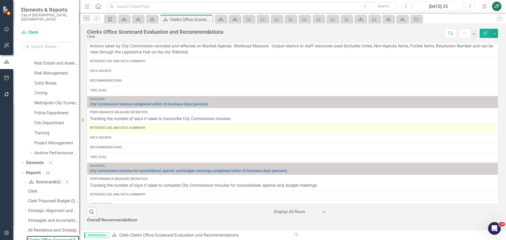
scroll to position [272, 0]
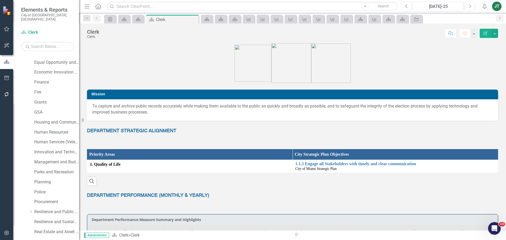
scroll to position [35, 0]
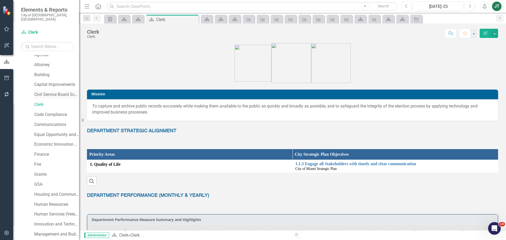
click at [42, 92] on link "Civil Service Board Scorecard" at bounding box center [56, 95] width 45 height 6
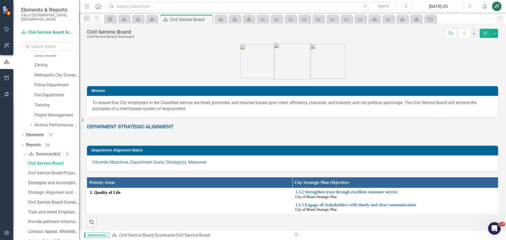
scroll to position [332, 0]
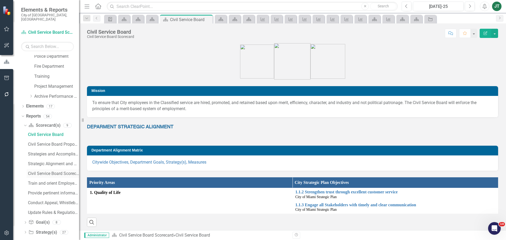
click at [44, 171] on div "Civil Service Board Scorecard Evaluation and Recommendations" at bounding box center [53, 173] width 51 height 5
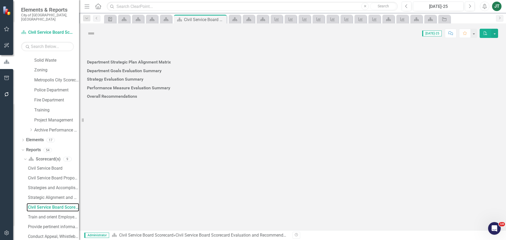
scroll to position [266, 0]
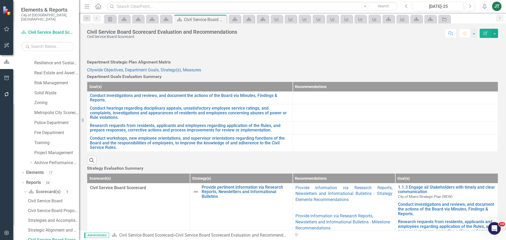
click at [409, 7] on button "Previous" at bounding box center [407, 6] width 10 height 9
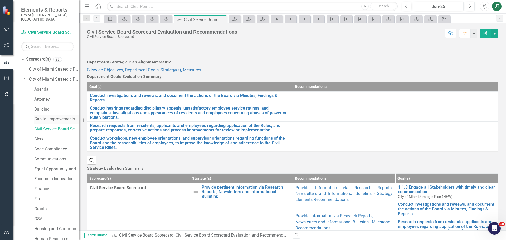
click at [44, 116] on link "Capital Improvements" at bounding box center [56, 119] width 45 height 6
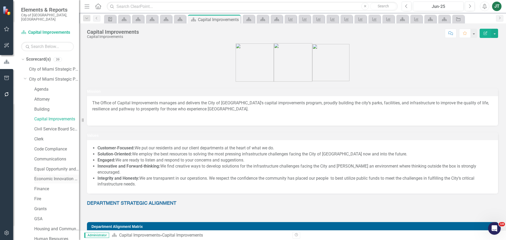
click at [50, 176] on link "Economic Innovation and Development" at bounding box center [56, 179] width 45 height 6
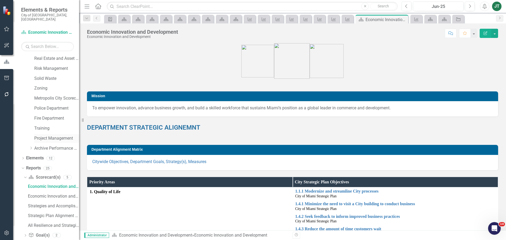
scroll to position [315, 0]
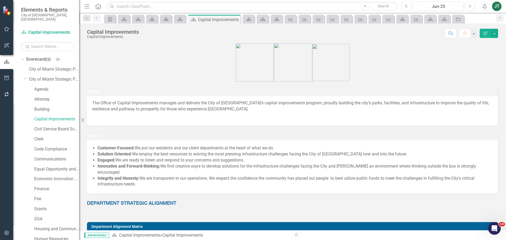
drag, startPoint x: 27, startPoint y: 74, endPoint x: 29, endPoint y: 83, distance: 9.2
click at [27, 76] on div "Dropdown" at bounding box center [25, 78] width 4 height 4
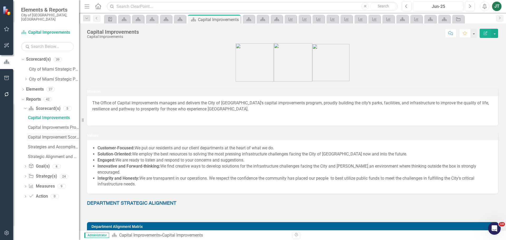
click at [45, 135] on div "Capital Improvement Scorecard Evaluation and Recommendations" at bounding box center [53, 137] width 51 height 5
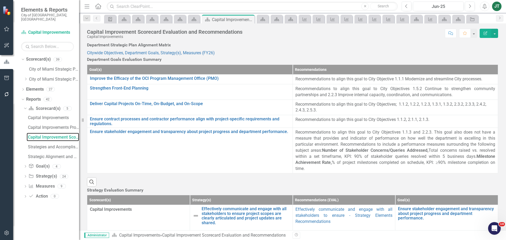
scroll to position [26, 0]
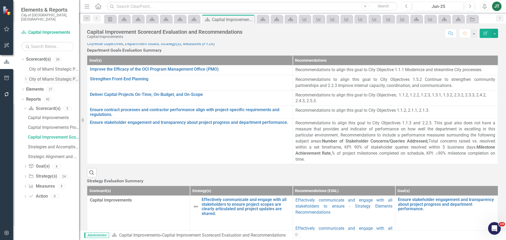
click at [25, 78] on icon "Dropdown" at bounding box center [26, 79] width 4 height 3
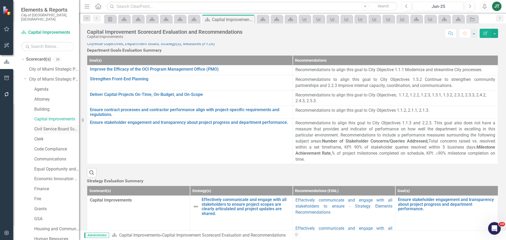
click at [41, 126] on link "Civil Service Board Scorecard" at bounding box center [56, 129] width 45 height 6
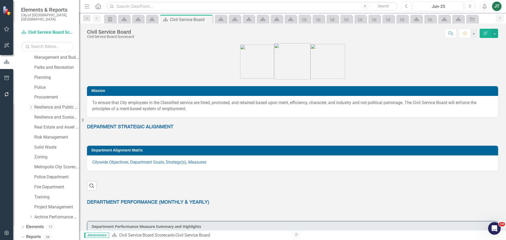
scroll to position [227, 0]
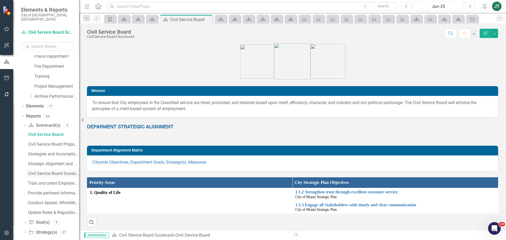
drag, startPoint x: 55, startPoint y: 168, endPoint x: 74, endPoint y: 166, distance: 18.8
click at [56, 171] on div "Civil Service Board Scorecard Evaluation and Recommendations" at bounding box center [53, 173] width 51 height 5
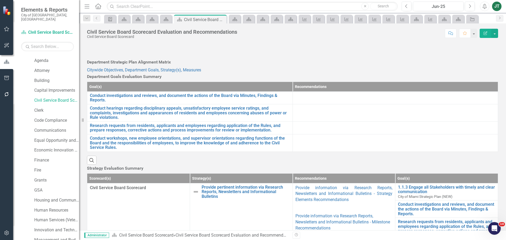
scroll to position [28, 0]
